Goal: Information Seeking & Learning: Learn about a topic

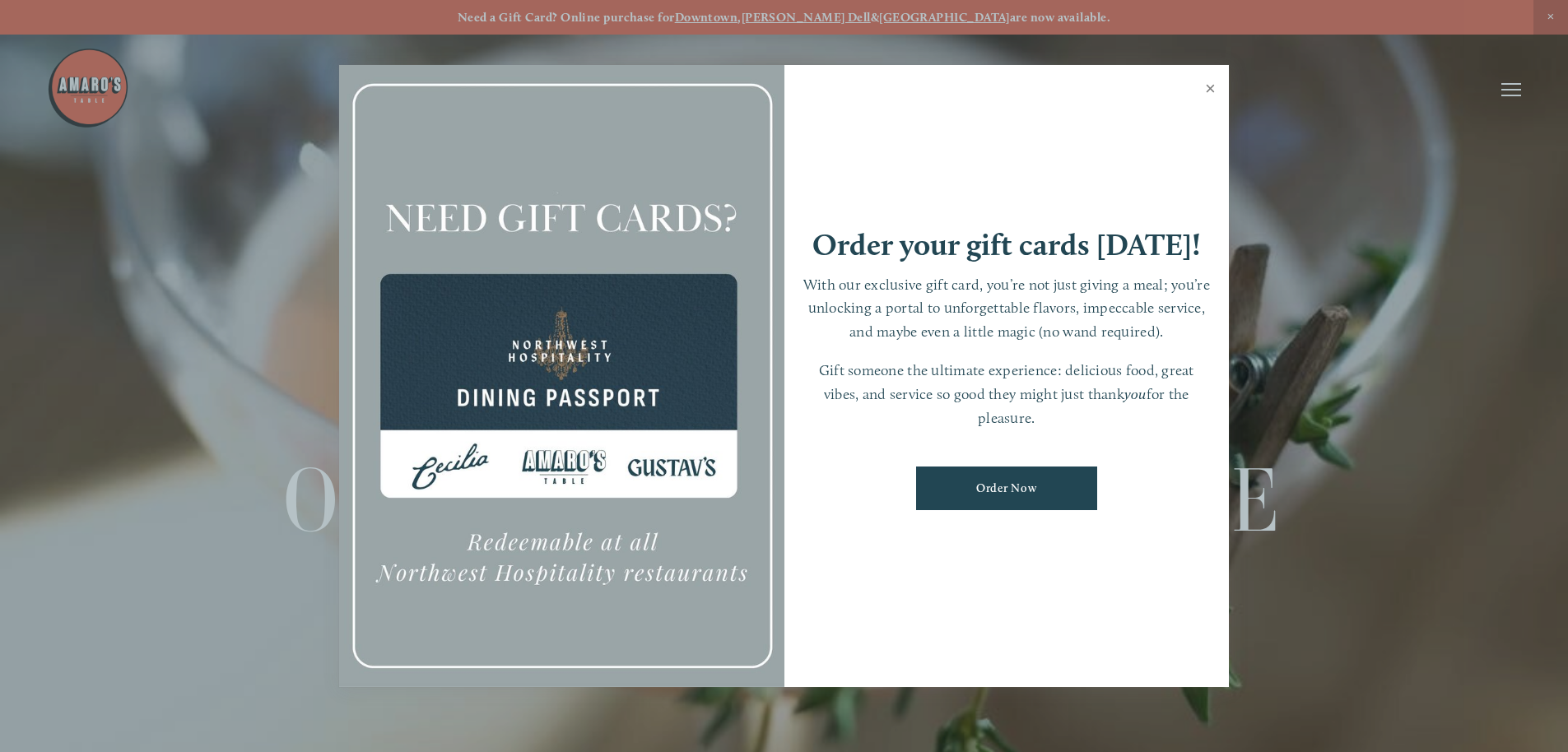
click at [1211, 89] on link "Close" at bounding box center [1211, 90] width 32 height 46
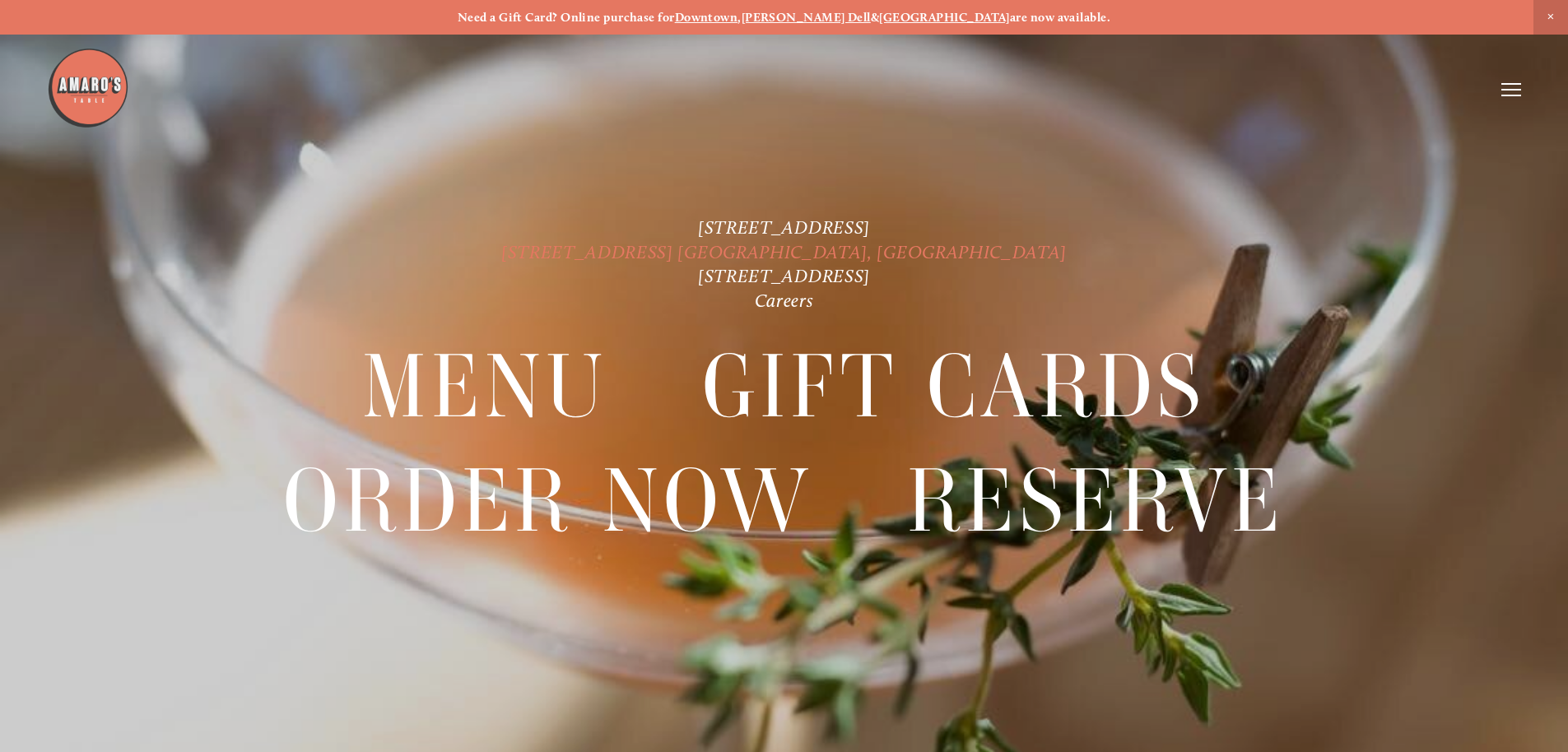
click at [726, 253] on link "[STREET_ADDRESS] [GEOGRAPHIC_DATA], [GEOGRAPHIC_DATA]" at bounding box center [784, 252] width 565 height 23
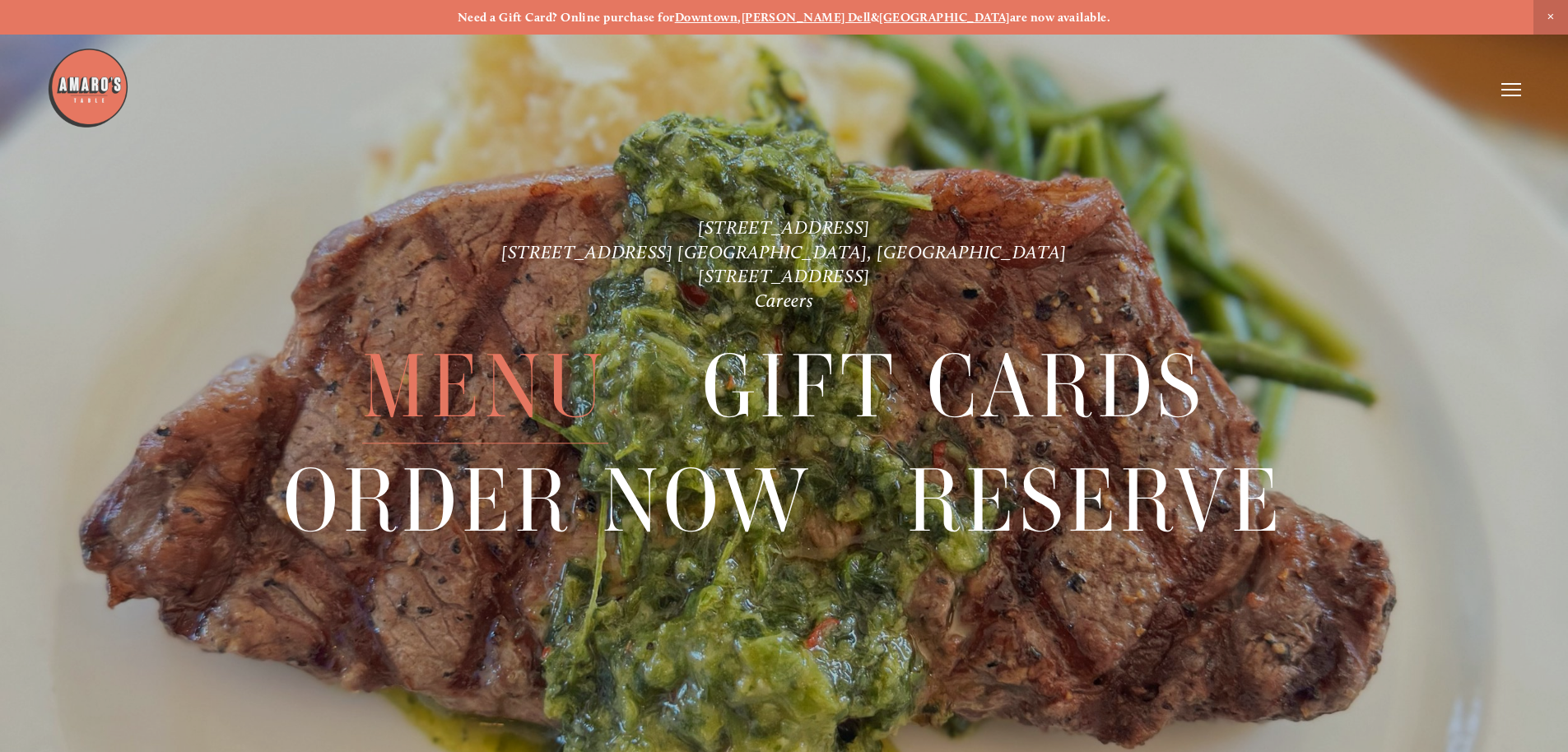
click at [550, 393] on span "Menu" at bounding box center [485, 387] width 245 height 114
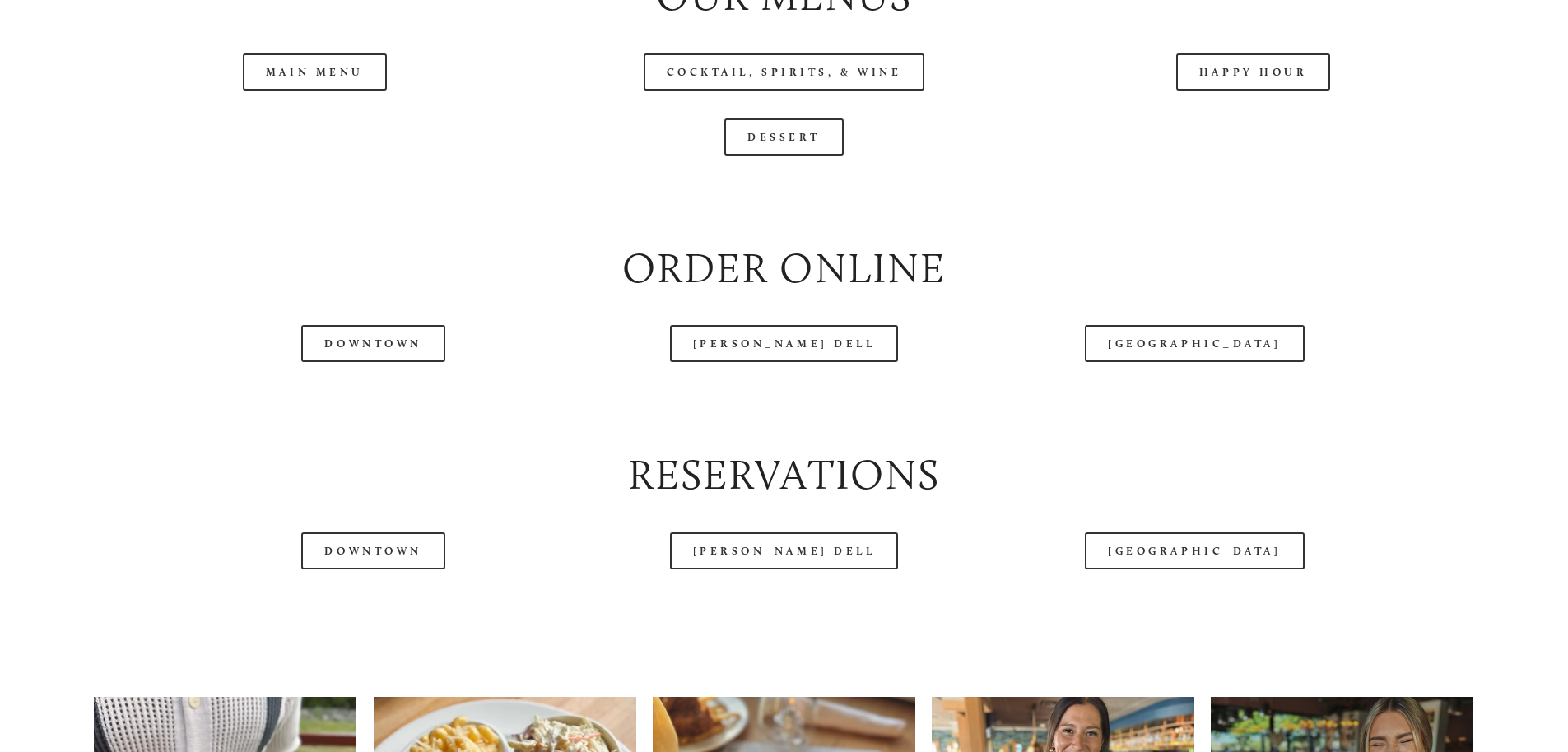
scroll to position [2001, 0]
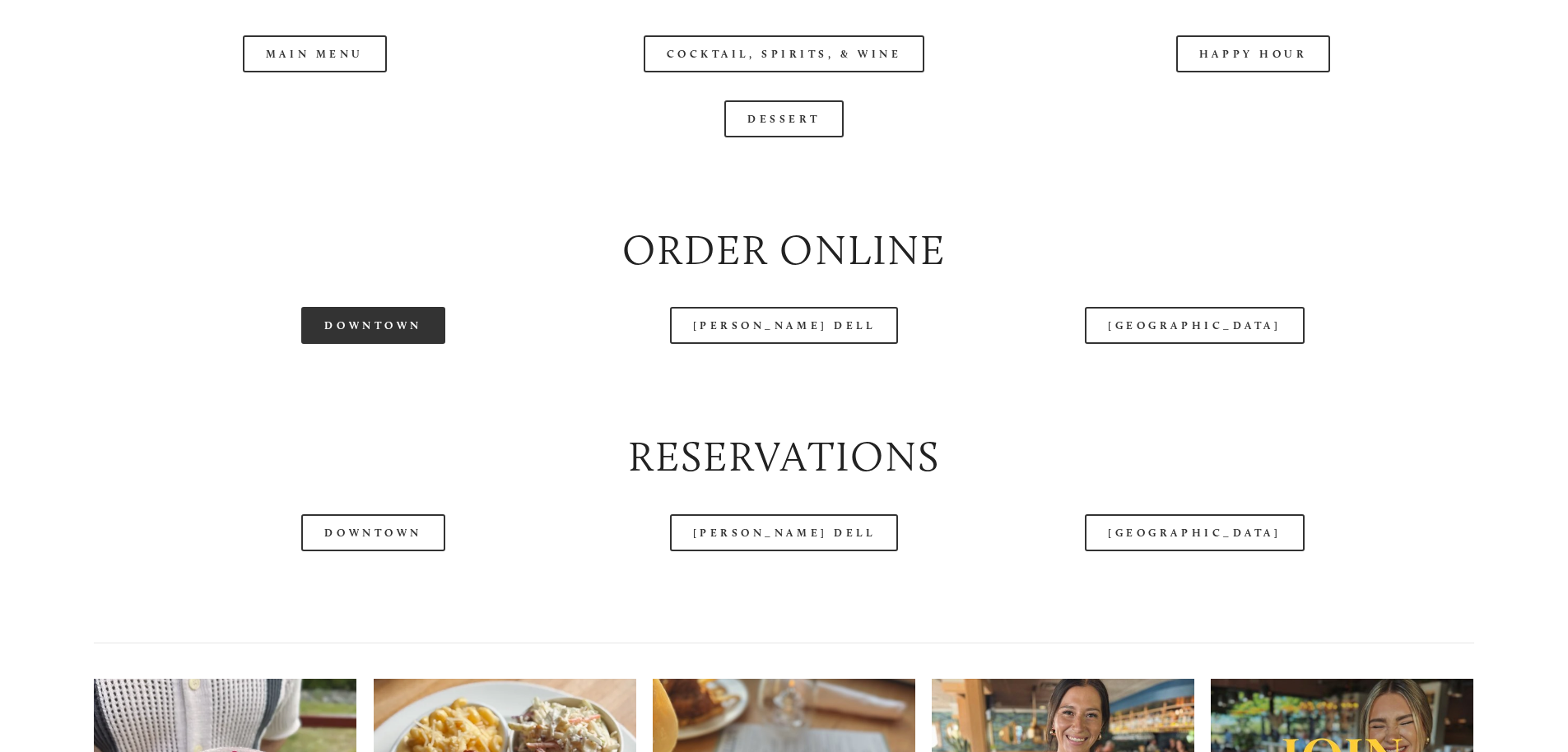
click at [377, 344] on link "Downtown" at bounding box center [373, 326] width 143 height 37
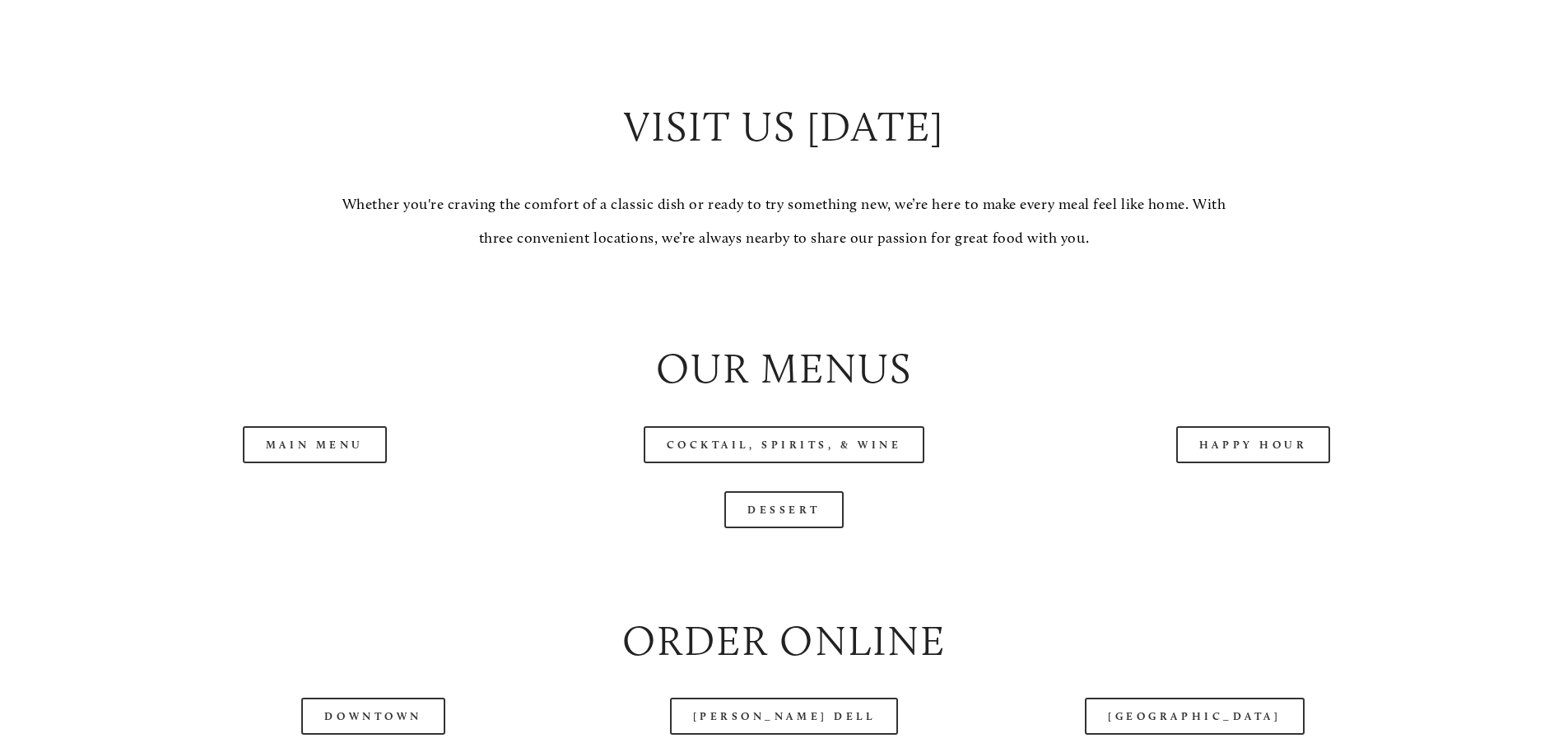
scroll to position [1844, 0]
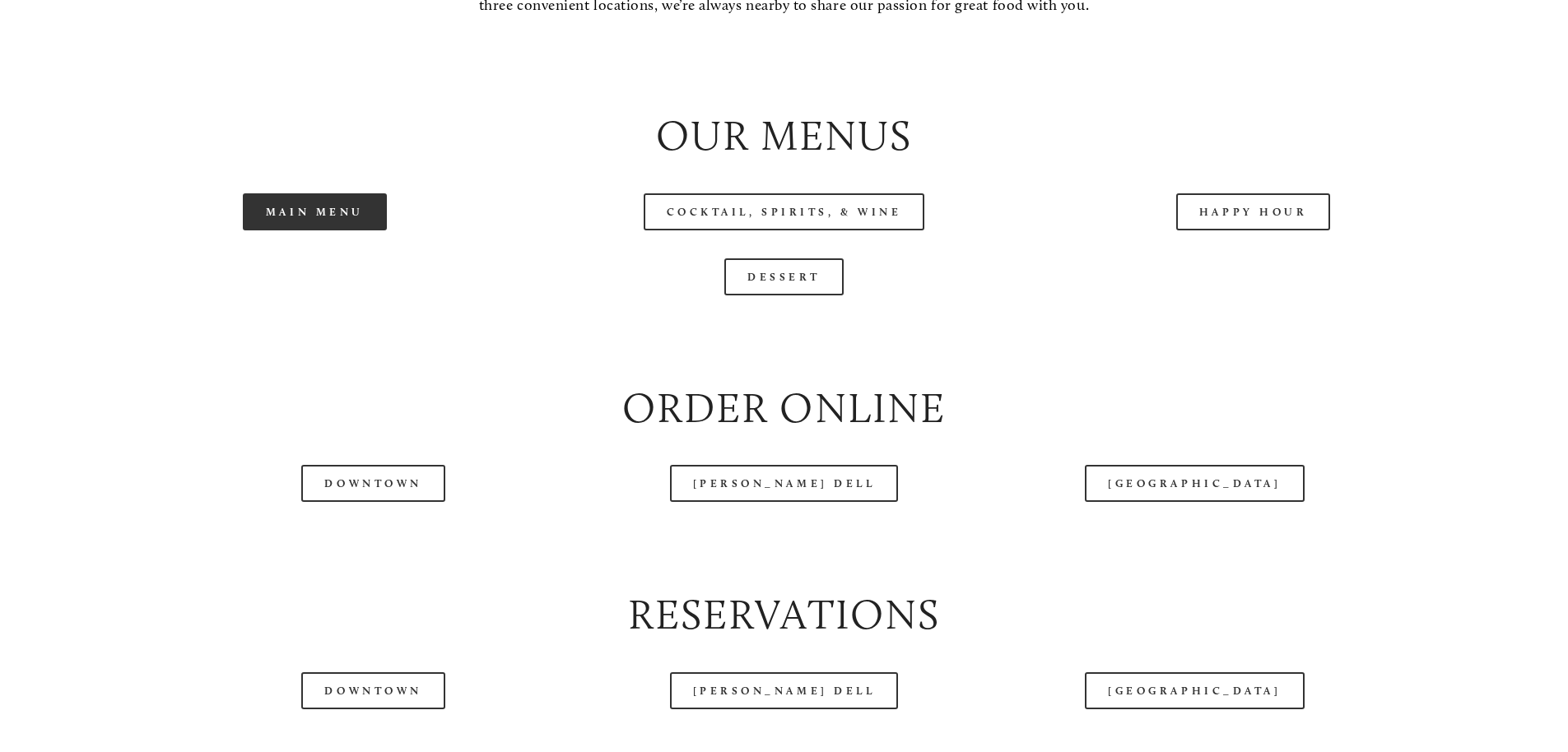
click at [295, 230] on link "Main Menu" at bounding box center [314, 212] width 144 height 37
